Goal: Task Accomplishment & Management: Use online tool/utility

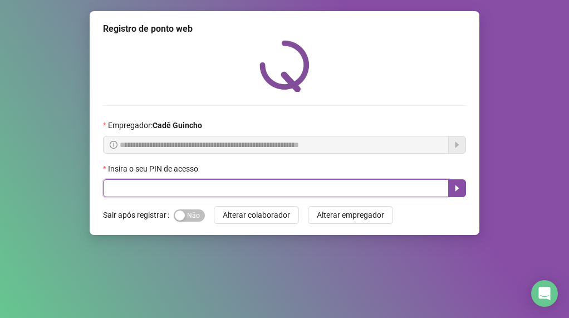
click at [206, 189] on input "text" at bounding box center [276, 188] width 346 height 18
type input "*****"
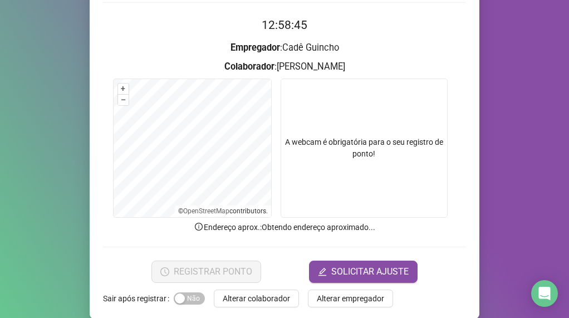
scroll to position [111, 0]
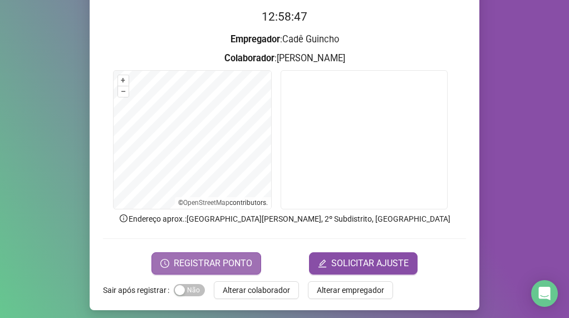
click at [191, 264] on span "REGISTRAR PONTO" at bounding box center [213, 263] width 78 height 13
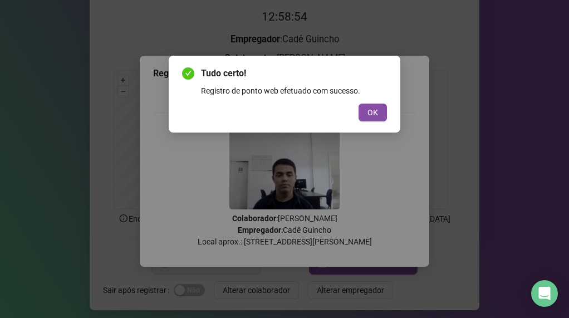
drag, startPoint x: 371, startPoint y: 113, endPoint x: 365, endPoint y: 116, distance: 6.5
click at [371, 113] on span "OK" at bounding box center [372, 112] width 11 height 12
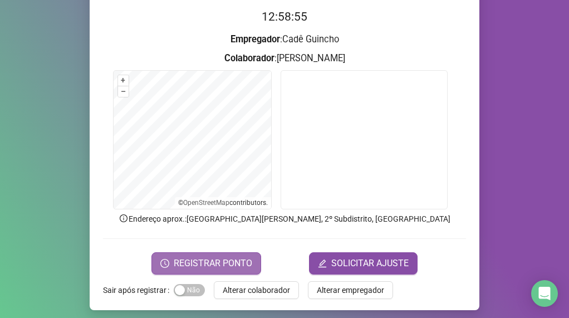
click at [219, 258] on span "REGISTRAR PONTO" at bounding box center [213, 263] width 78 height 13
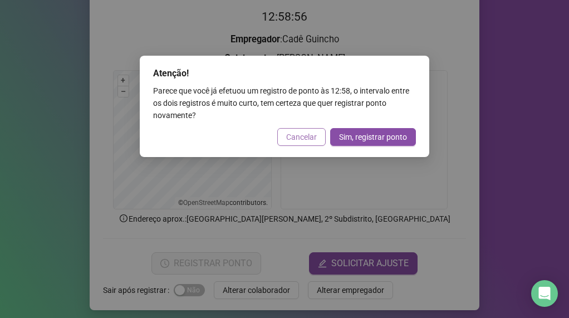
click at [297, 135] on span "Cancelar" at bounding box center [301, 137] width 31 height 12
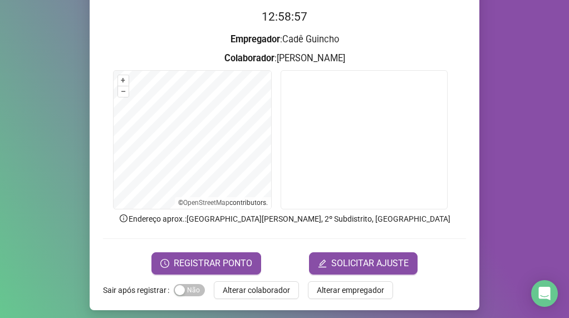
click at [208, 275] on div "Registro de ponto web 12:58:57 Empregador : [PERSON_NAME] : [PERSON_NAME] + – ⇧…" at bounding box center [285, 105] width 390 height 410
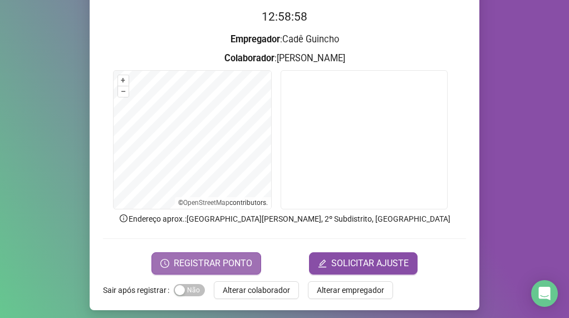
click at [211, 257] on span "REGISTRAR PONTO" at bounding box center [213, 263] width 78 height 13
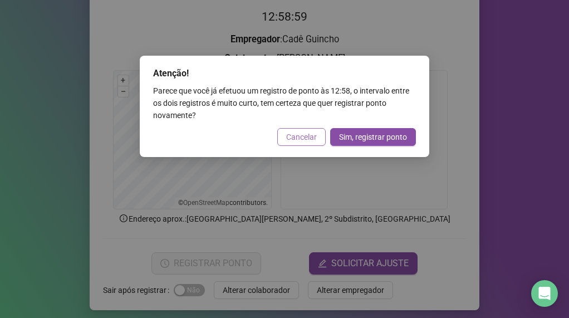
click at [293, 137] on span "Cancelar" at bounding box center [301, 137] width 31 height 12
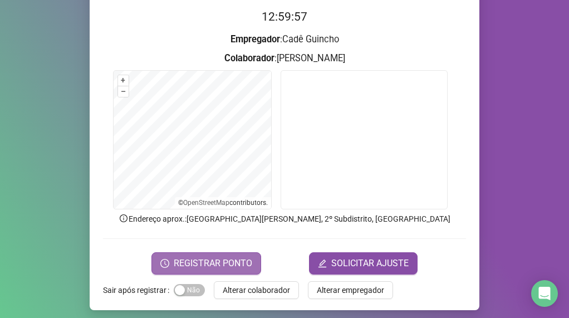
click at [188, 264] on span "REGISTRAR PONTO" at bounding box center [213, 263] width 78 height 13
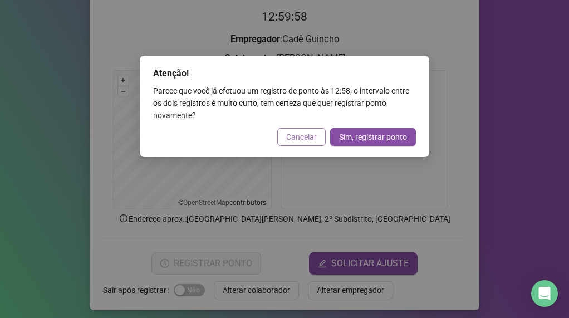
click at [301, 139] on span "Cancelar" at bounding box center [301, 137] width 31 height 12
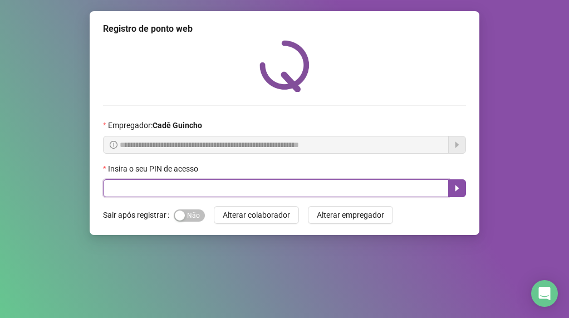
click at [401, 194] on input "text" at bounding box center [276, 188] width 346 height 18
type input "*****"
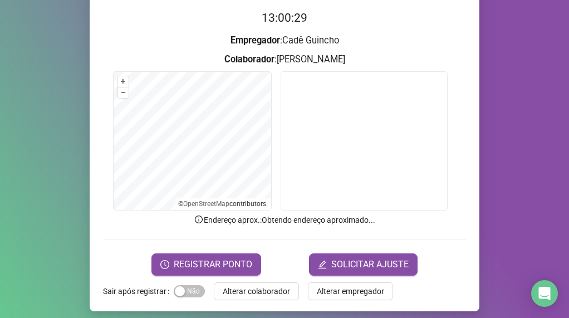
scroll to position [111, 0]
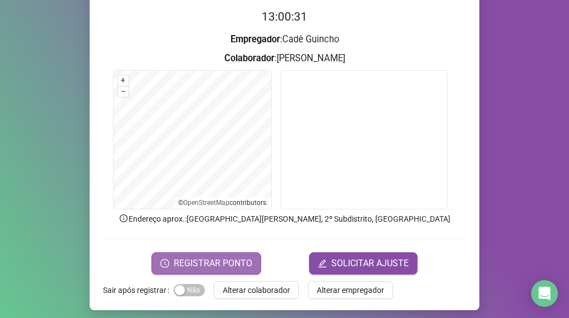
click at [247, 261] on span "REGISTRAR PONTO" at bounding box center [213, 263] width 78 height 13
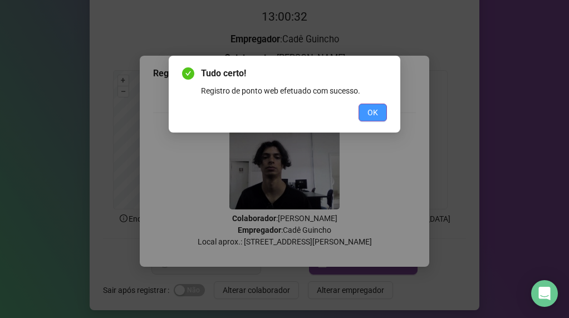
click at [376, 106] on span "OK" at bounding box center [372, 112] width 11 height 12
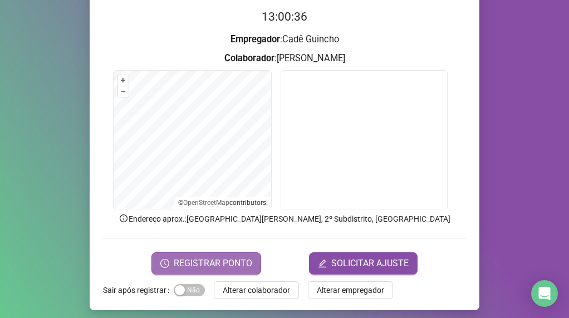
click at [224, 266] on span "REGISTRAR PONTO" at bounding box center [213, 263] width 78 height 13
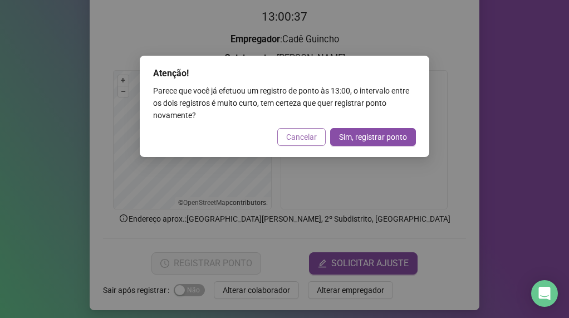
click at [298, 144] on button "Cancelar" at bounding box center [301, 137] width 48 height 18
